Goal: Information Seeking & Learning: Learn about a topic

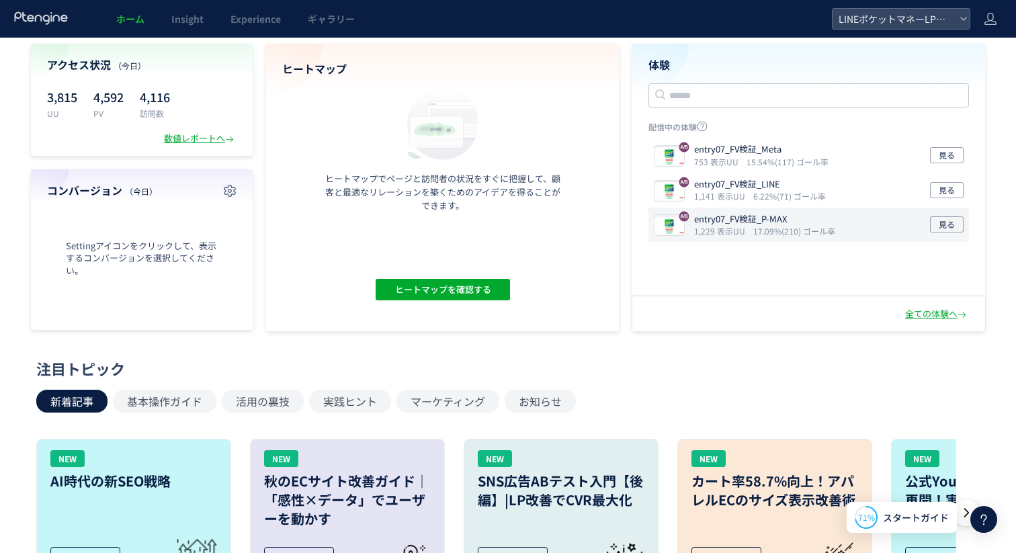
scroll to position [71, 0]
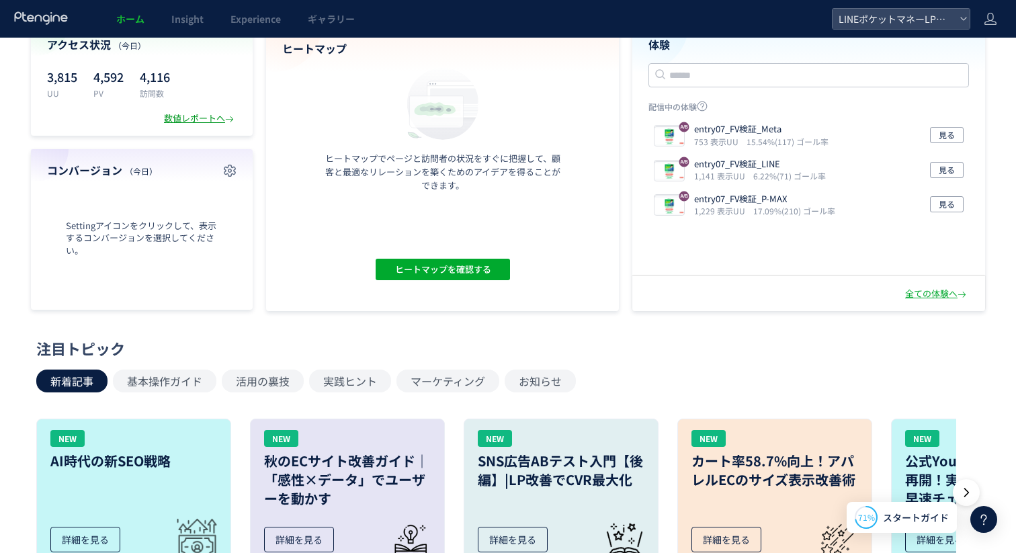
click at [204, 120] on div "数値レポートへ" at bounding box center [200, 118] width 73 height 13
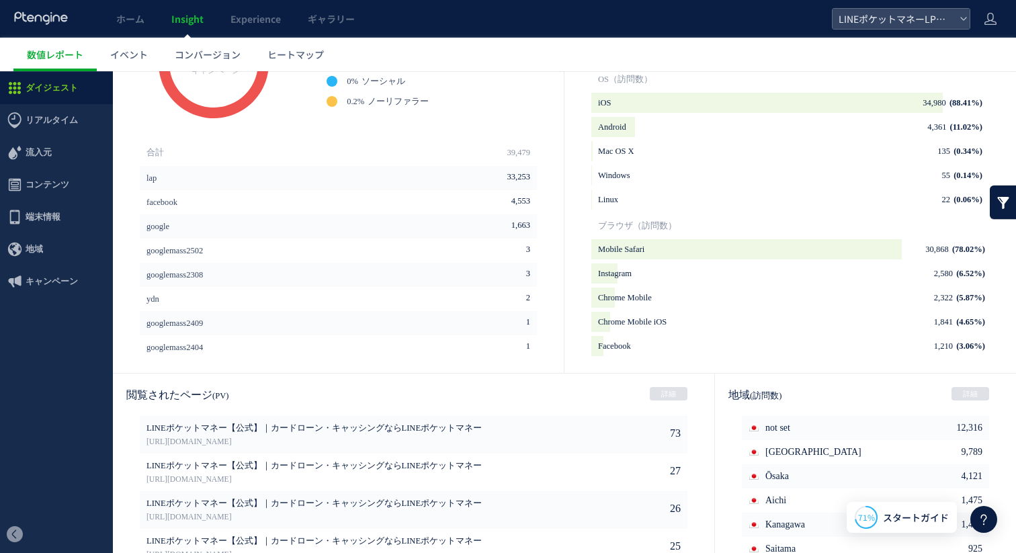
scroll to position [479, 0]
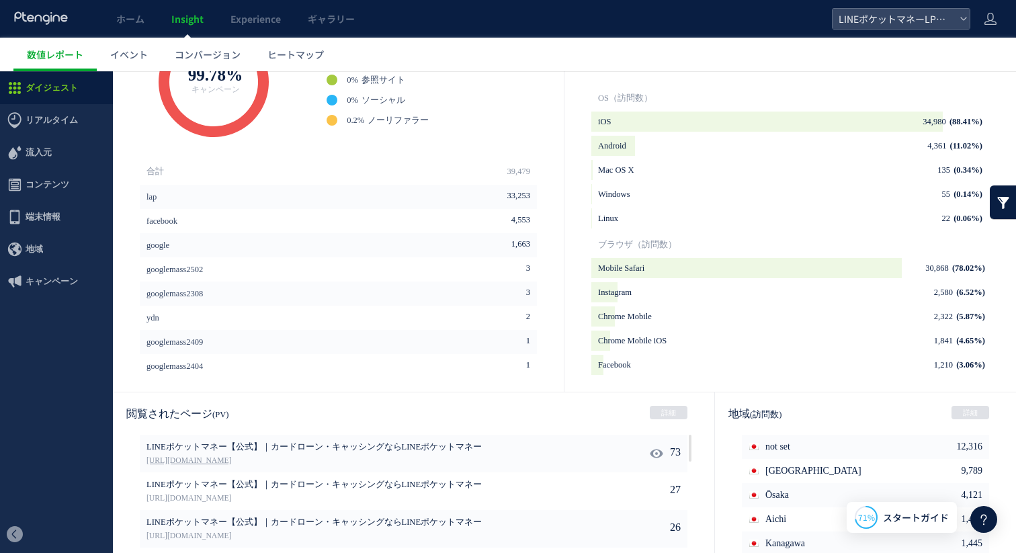
click at [312, 457] on link "[URL][DOMAIN_NAME]" at bounding box center [352, 461] width 413 height 12
click at [50, 89] on span "ダイジェスト" at bounding box center [52, 88] width 52 height 32
click at [50, 120] on span "リアルタイム" at bounding box center [52, 120] width 52 height 32
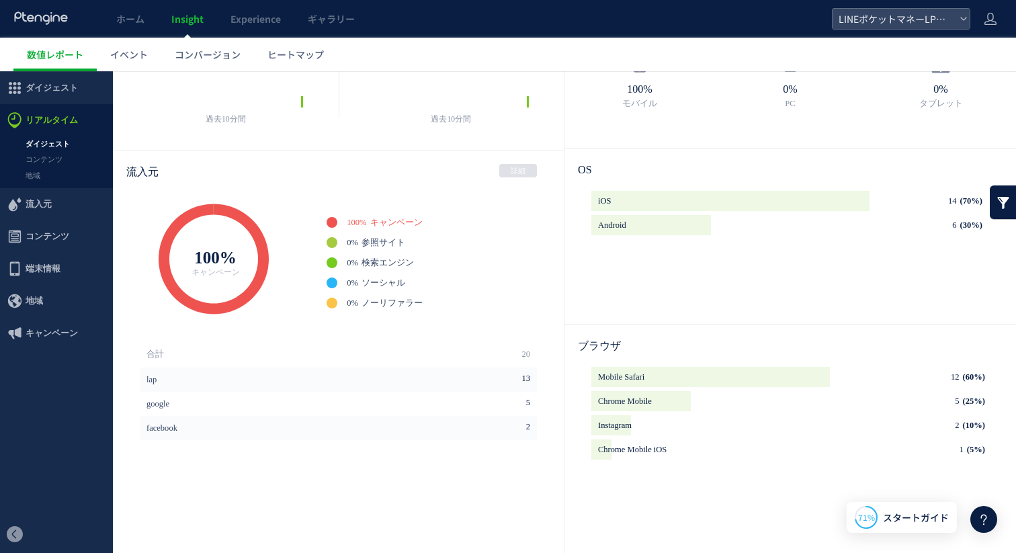
scroll to position [116, 0]
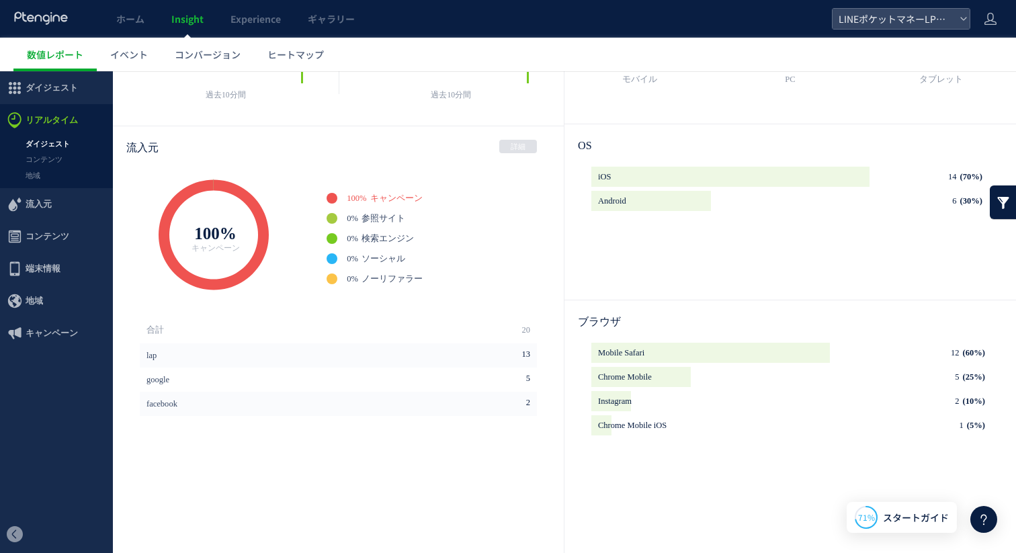
click at [50, 198] on span "流入元" at bounding box center [56, 204] width 113 height 32
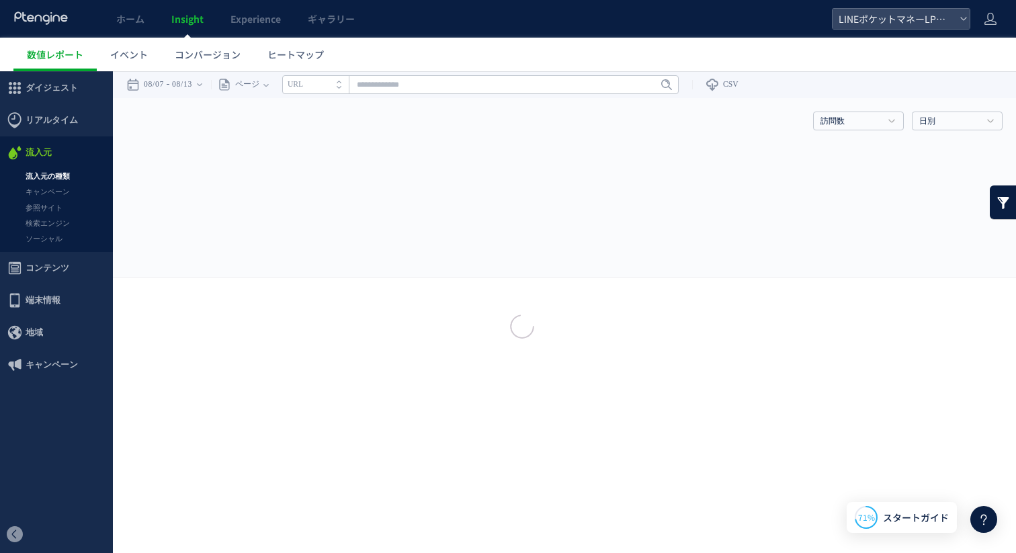
click at [51, 261] on div at bounding box center [508, 277] width 1016 height 42
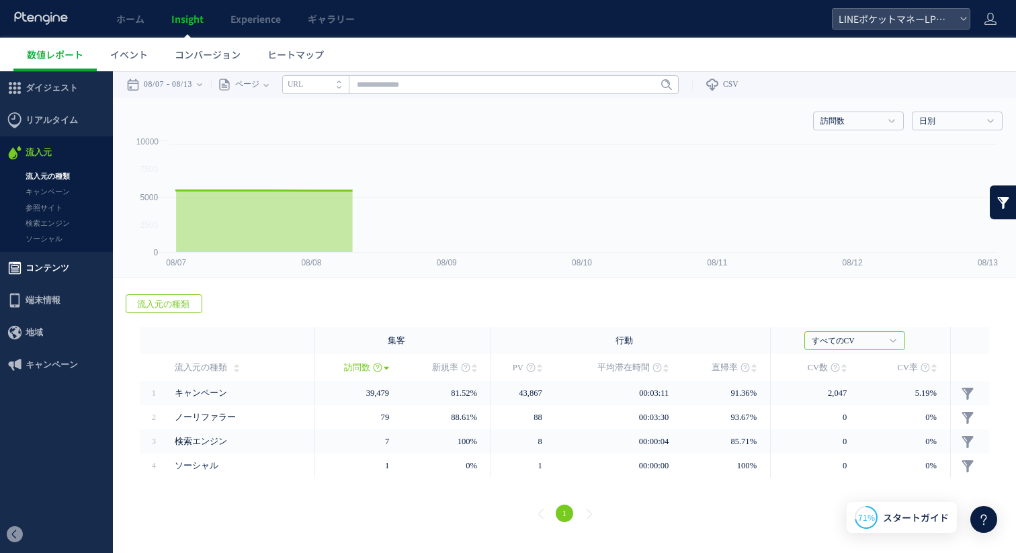
click at [50, 269] on span "コンテンツ" at bounding box center [48, 268] width 44 height 32
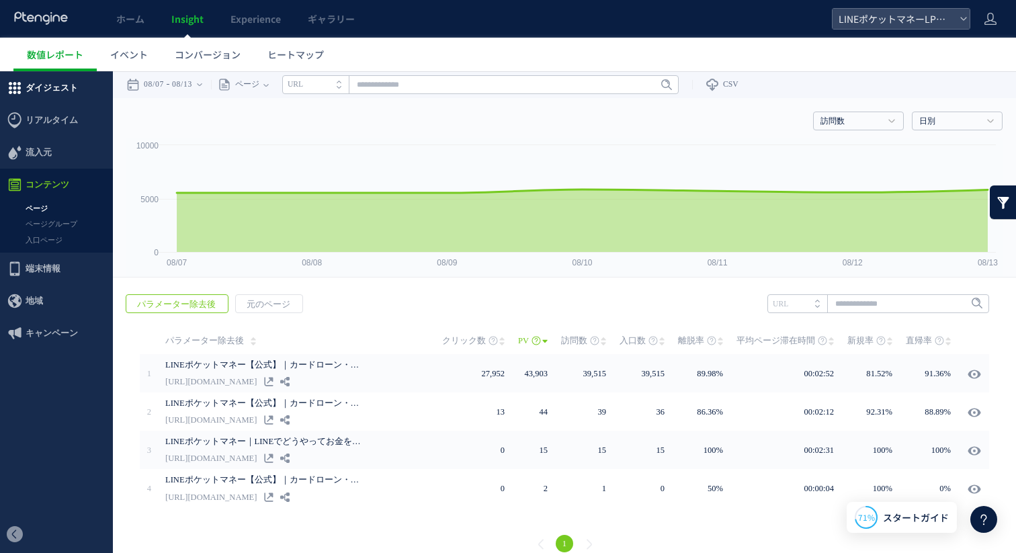
click at [50, 91] on span "ダイジェスト" at bounding box center [52, 88] width 52 height 32
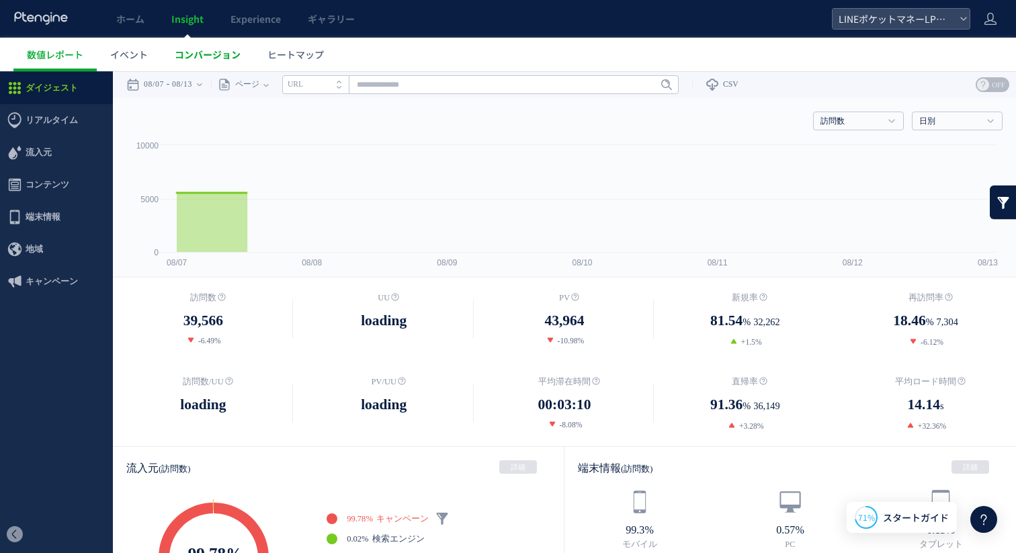
click at [187, 53] on span "コンバージョン" at bounding box center [208, 54] width 66 height 13
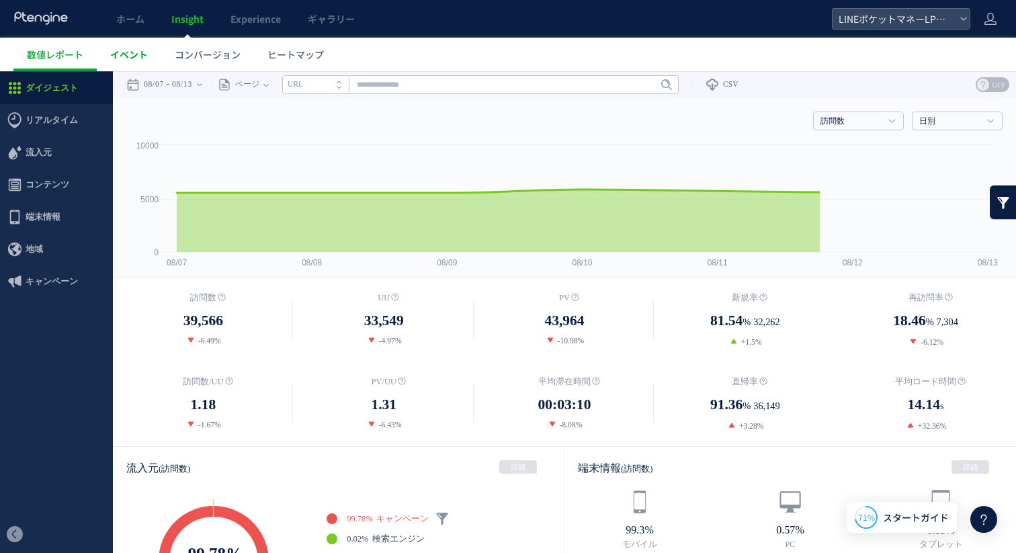
click at [136, 55] on span "イベント" at bounding box center [129, 54] width 38 height 13
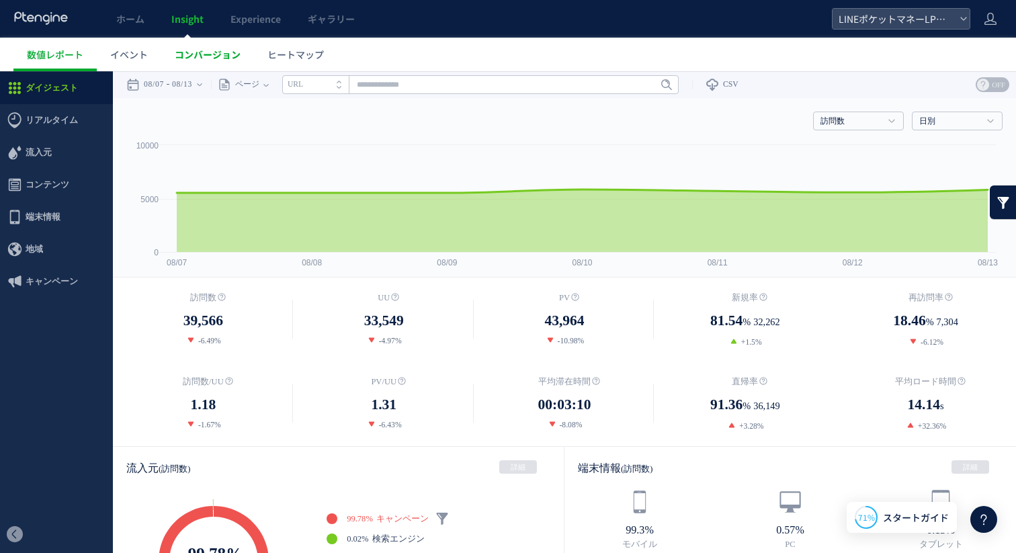
click at [222, 56] on span "コンバージョン" at bounding box center [208, 54] width 66 height 13
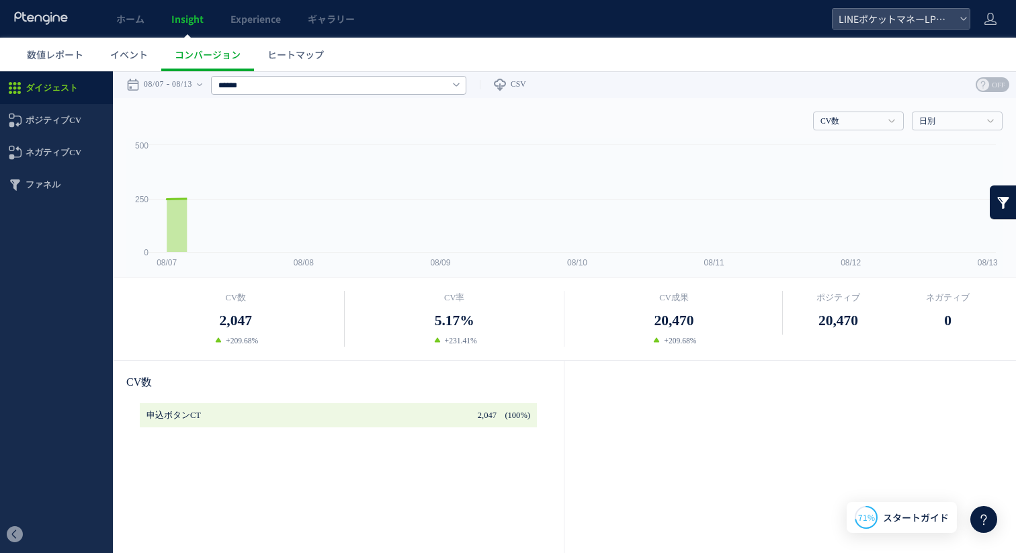
click at [311, 58] on div at bounding box center [508, 276] width 1016 height 553
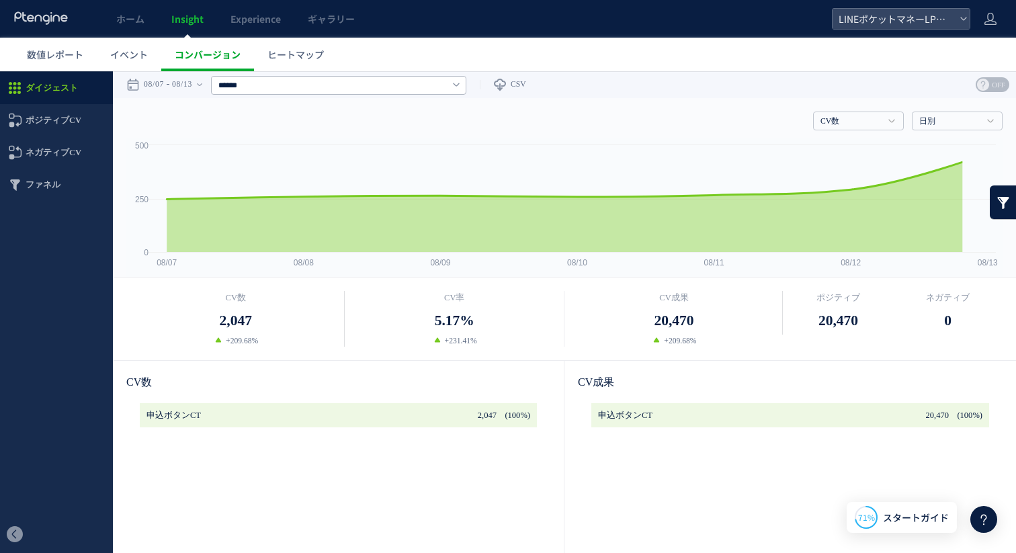
click at [197, 60] on span "コンバージョン" at bounding box center [208, 54] width 66 height 13
click at [132, 58] on span "イベント" at bounding box center [129, 54] width 38 height 13
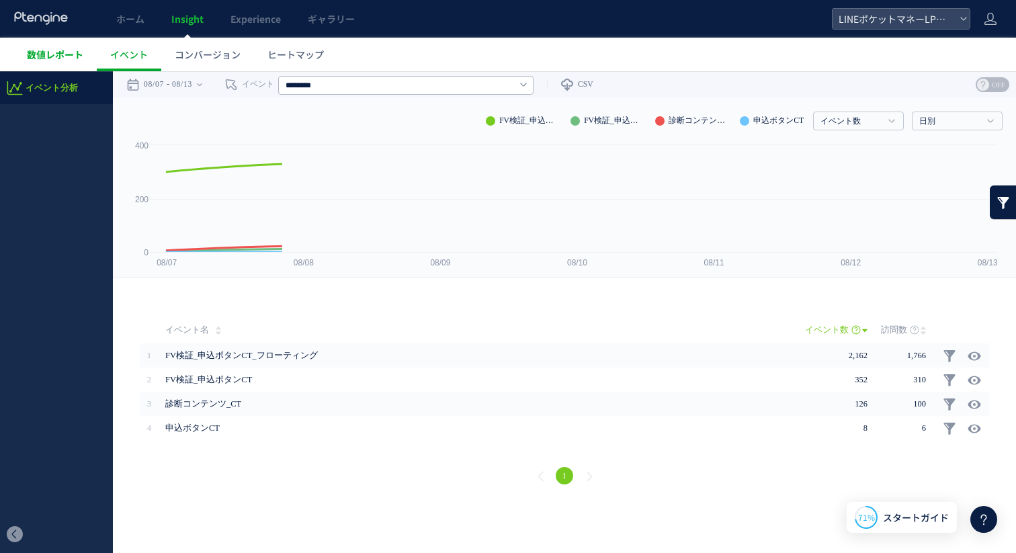
click at [58, 59] on span "数値レポート" at bounding box center [55, 54] width 56 height 13
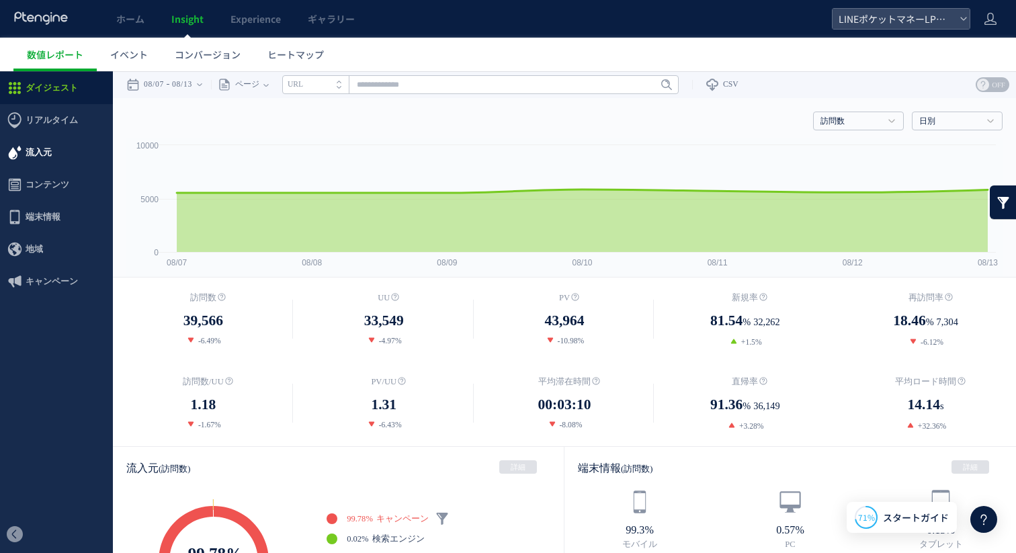
click at [50, 155] on span "流入元" at bounding box center [56, 152] width 113 height 32
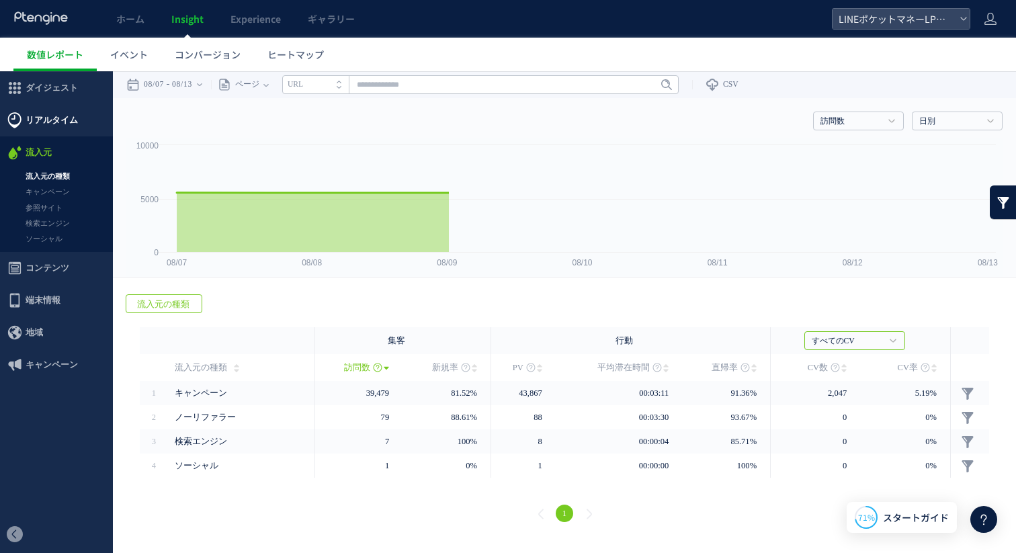
click at [67, 122] on span "リアルタイム" at bounding box center [52, 120] width 52 height 32
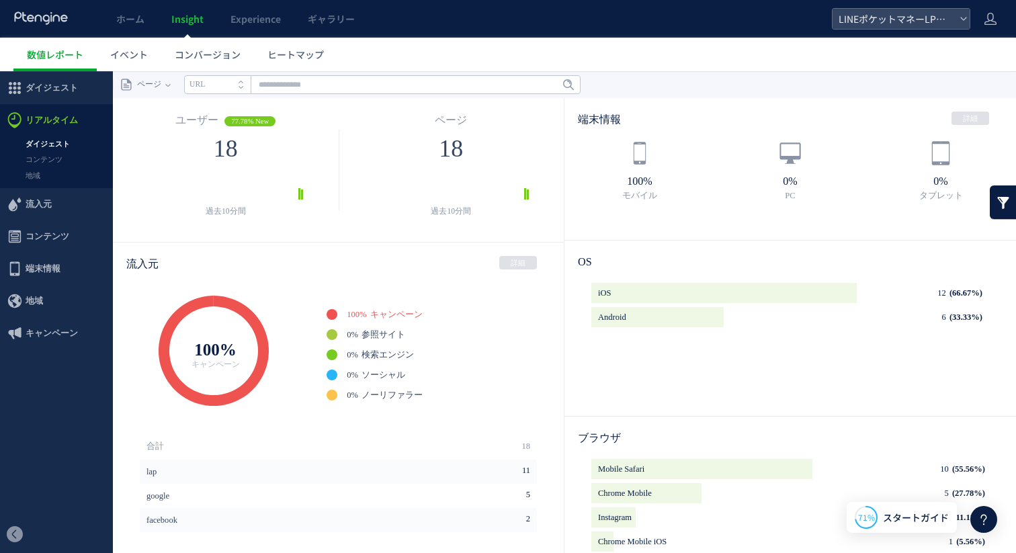
click at [52, 87] on div at bounding box center [508, 276] width 1016 height 553
click at [62, 90] on span "ダイジェスト" at bounding box center [52, 88] width 52 height 32
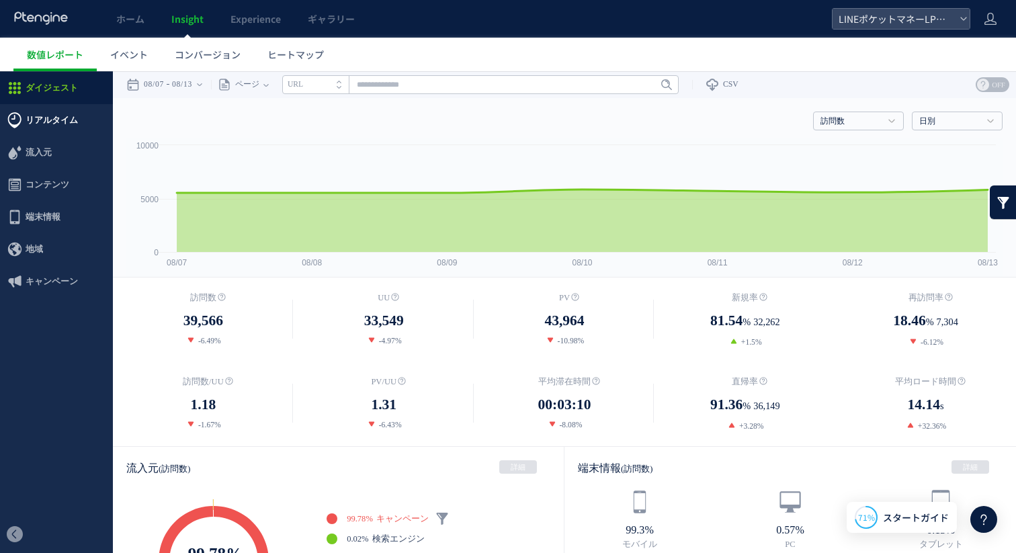
click at [62, 118] on span "リアルタイム" at bounding box center [52, 120] width 52 height 32
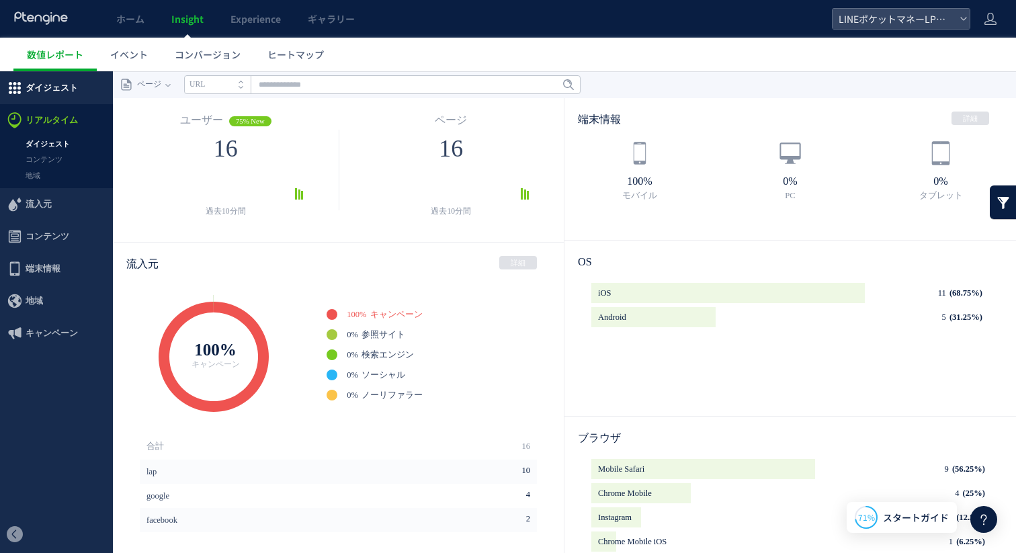
click at [68, 94] on span "ダイジェスト" at bounding box center [52, 88] width 52 height 32
